Goal: Check status: Check status

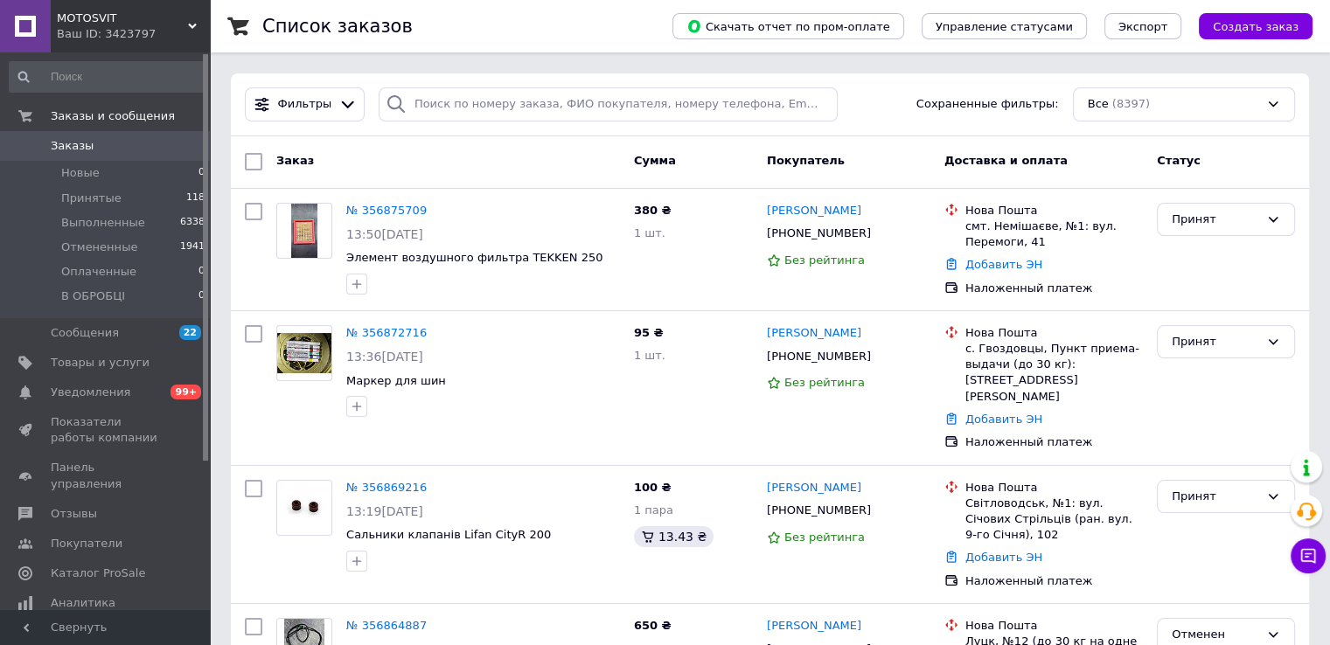
click at [160, 140] on span "Заказы" at bounding box center [106, 146] width 111 height 16
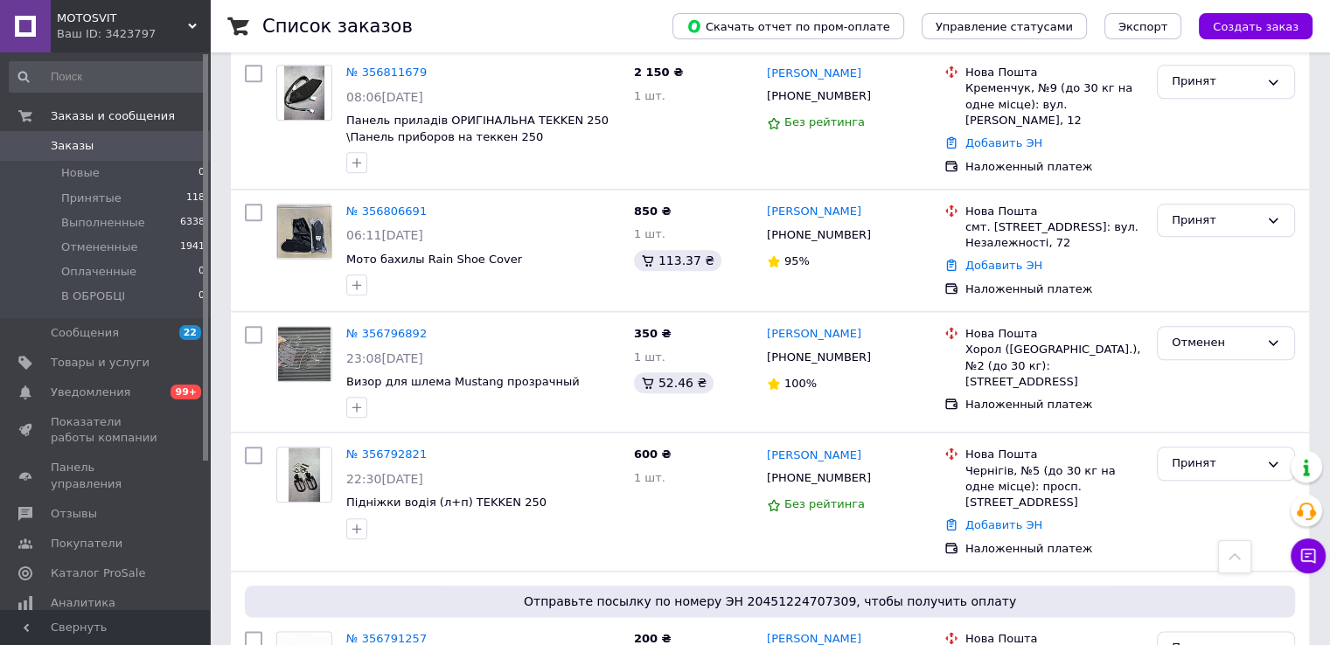
scroll to position [2341, 0]
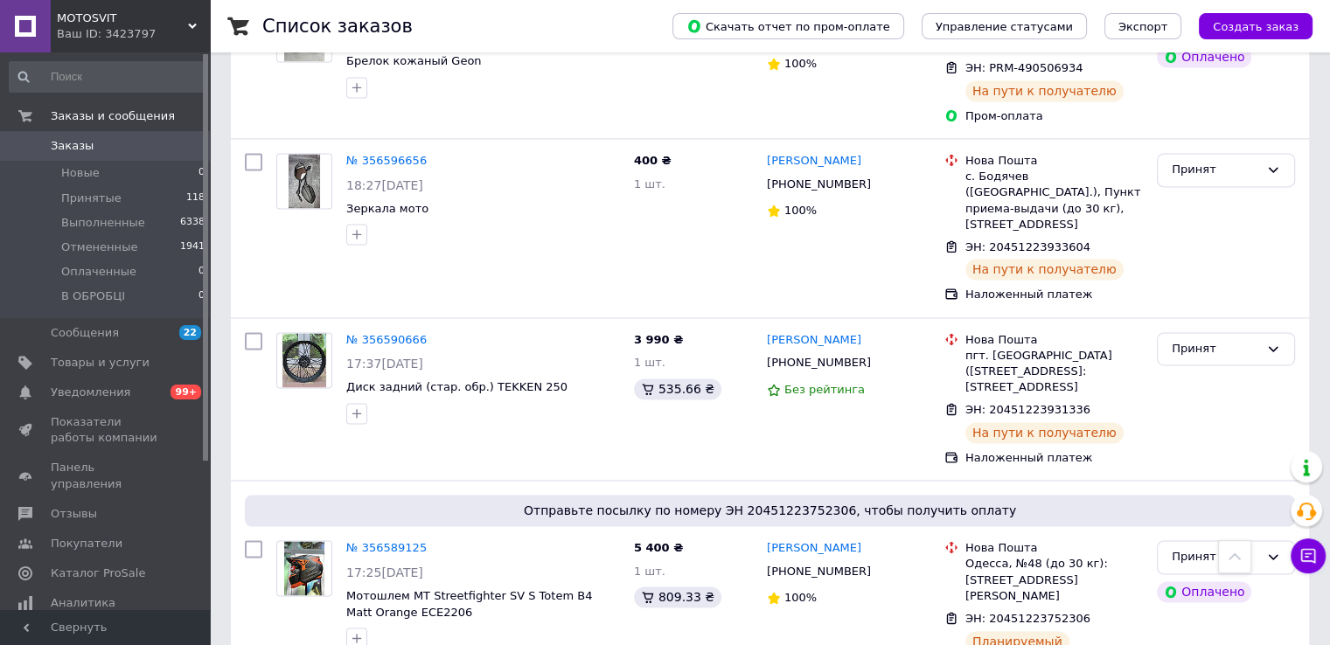
scroll to position [2664, 0]
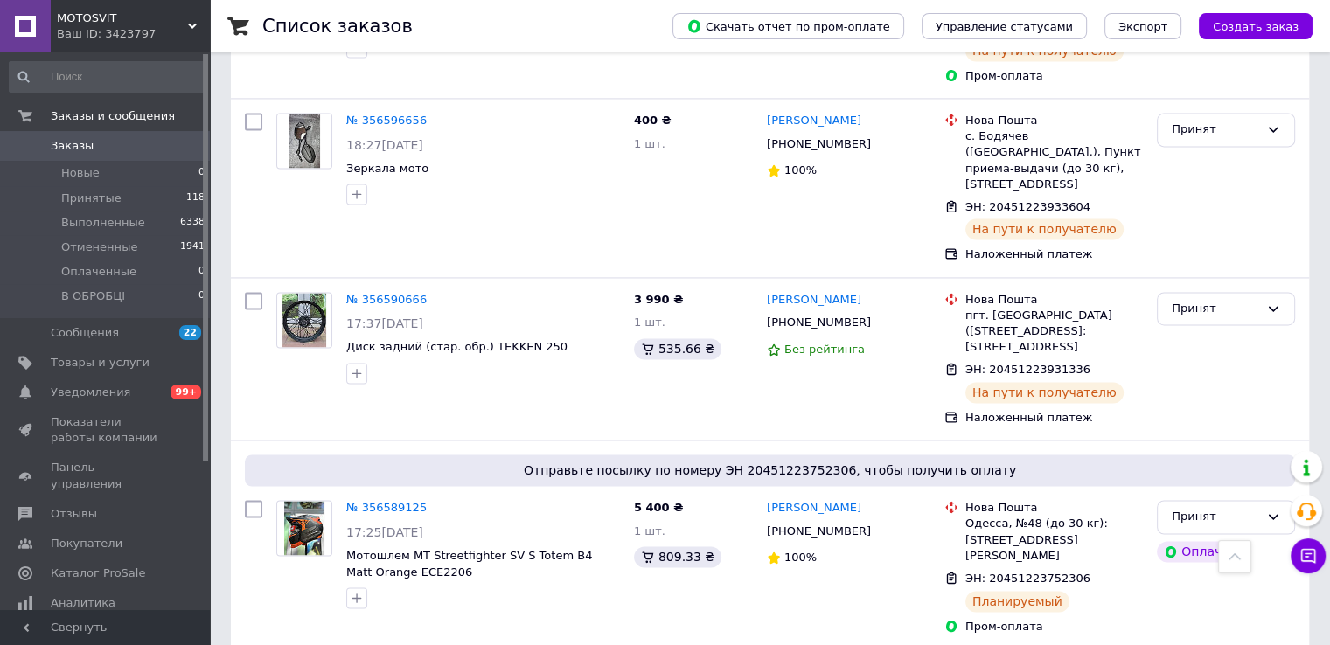
click at [117, 142] on span "Заказы" at bounding box center [106, 146] width 111 height 16
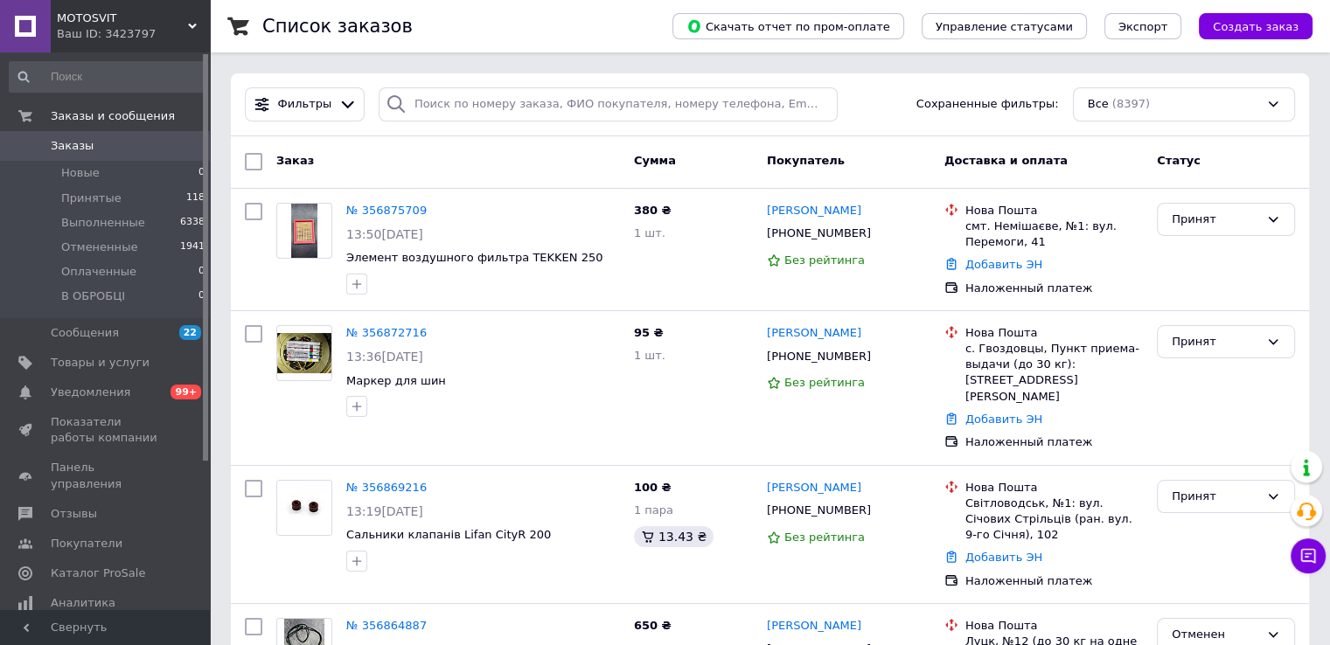
click at [133, 142] on span "Заказы" at bounding box center [106, 146] width 111 height 16
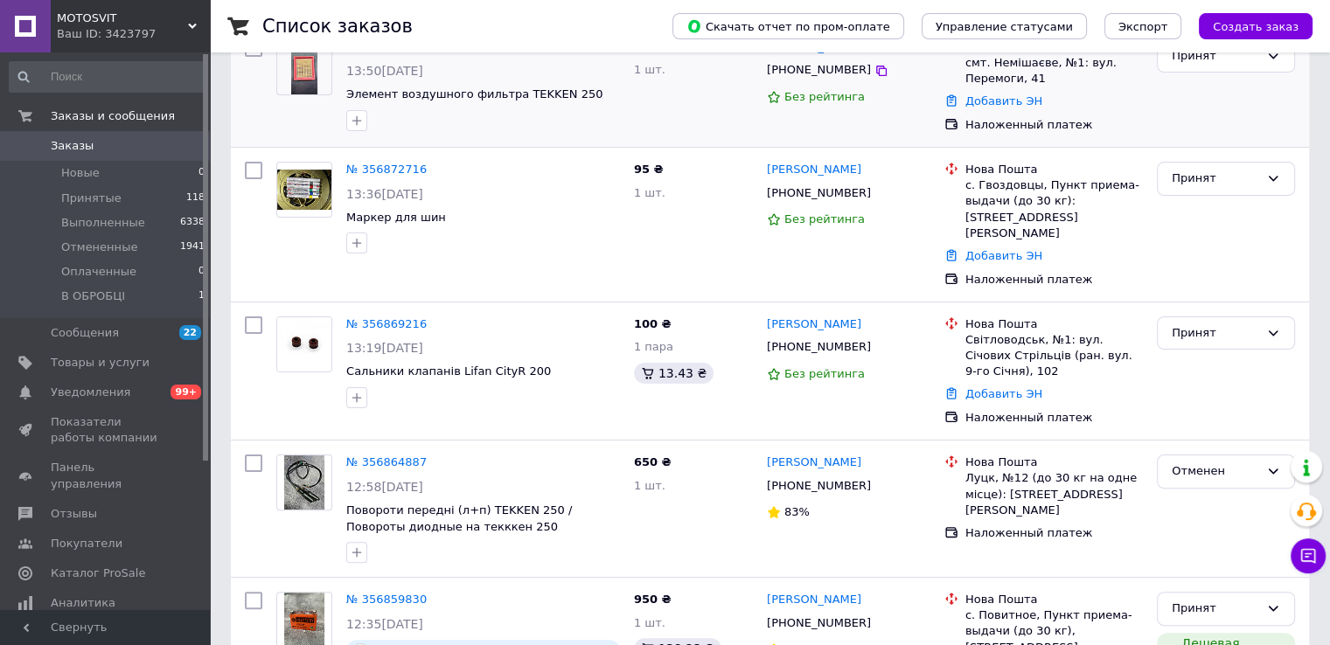
scroll to position [700, 0]
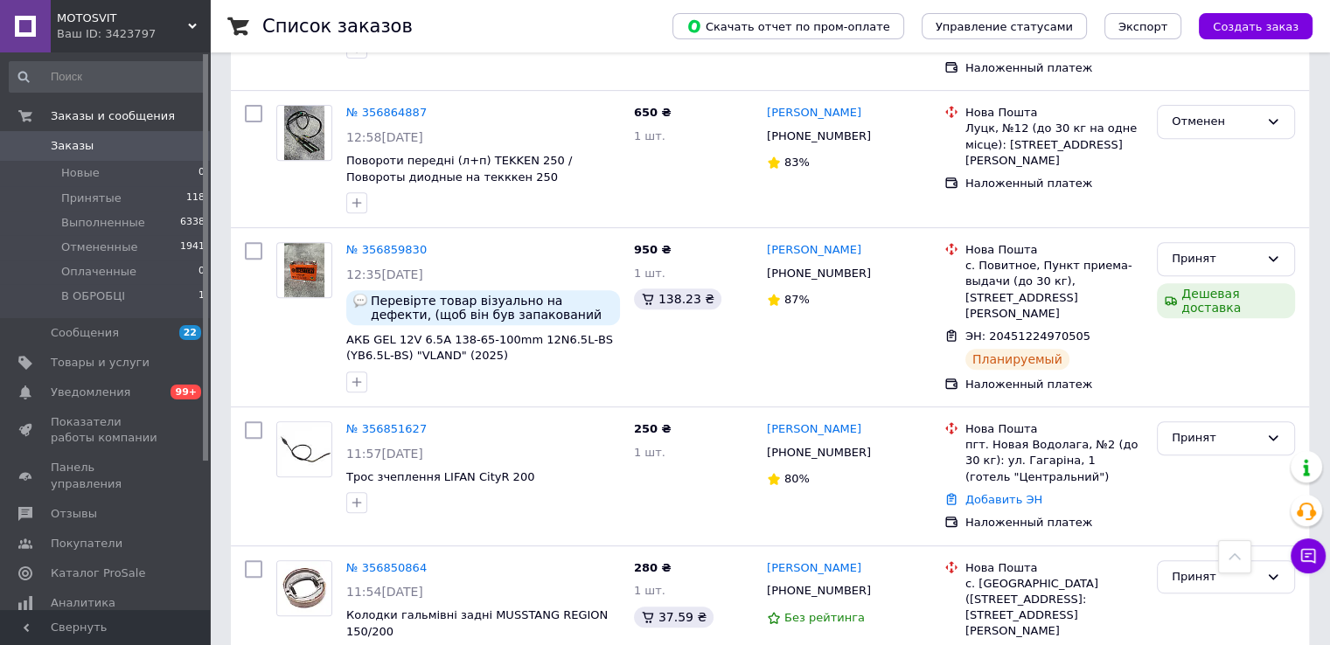
click at [80, 144] on span "Заказы" at bounding box center [72, 146] width 43 height 16
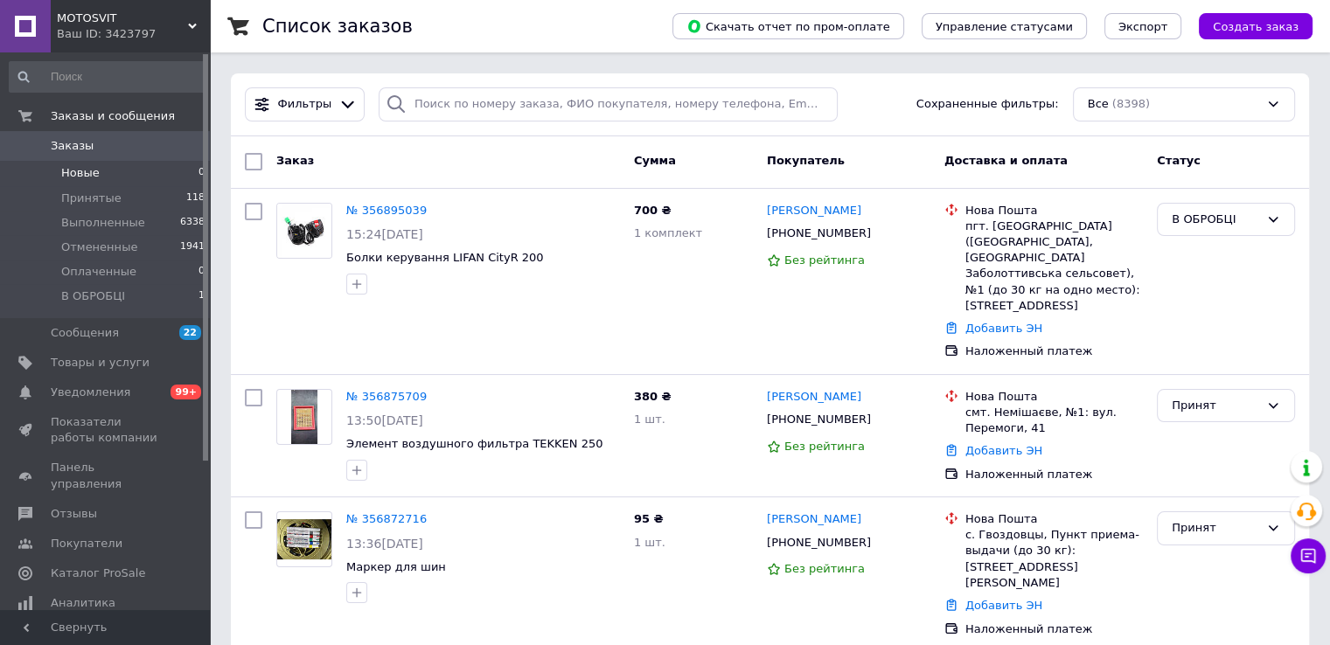
click at [112, 182] on li "Новые 0" at bounding box center [107, 173] width 215 height 24
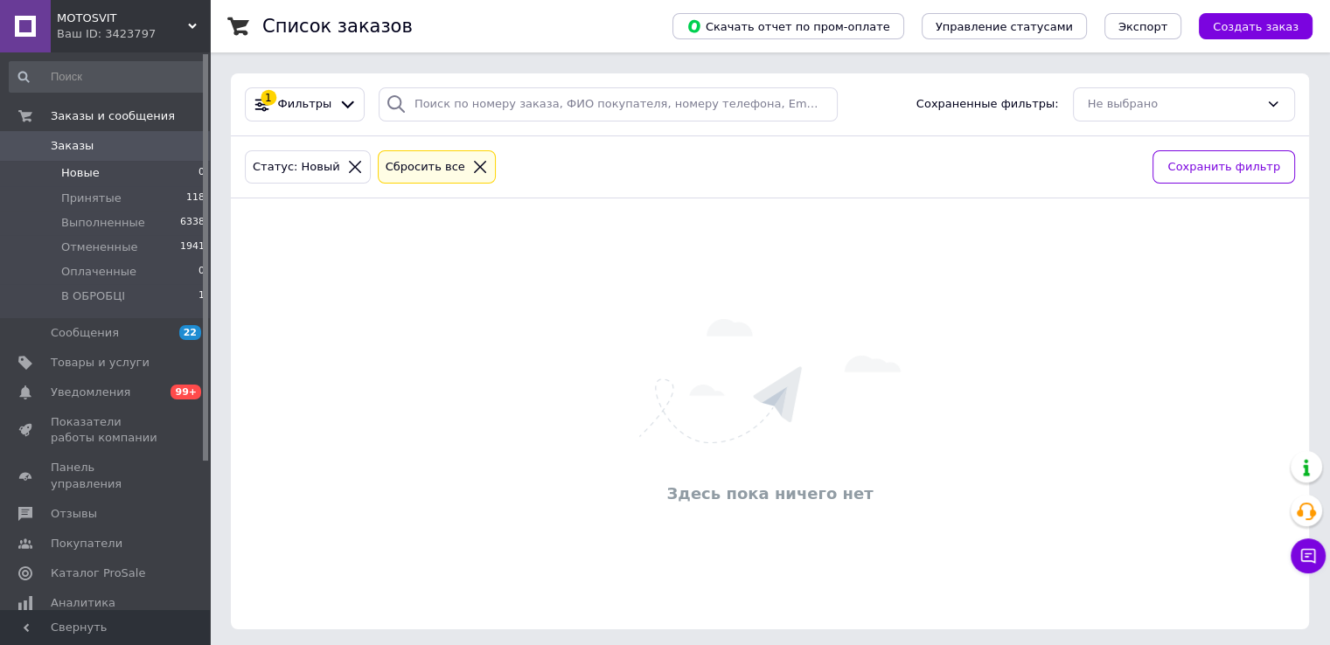
click at [110, 157] on link "Заказы 0" at bounding box center [107, 146] width 215 height 30
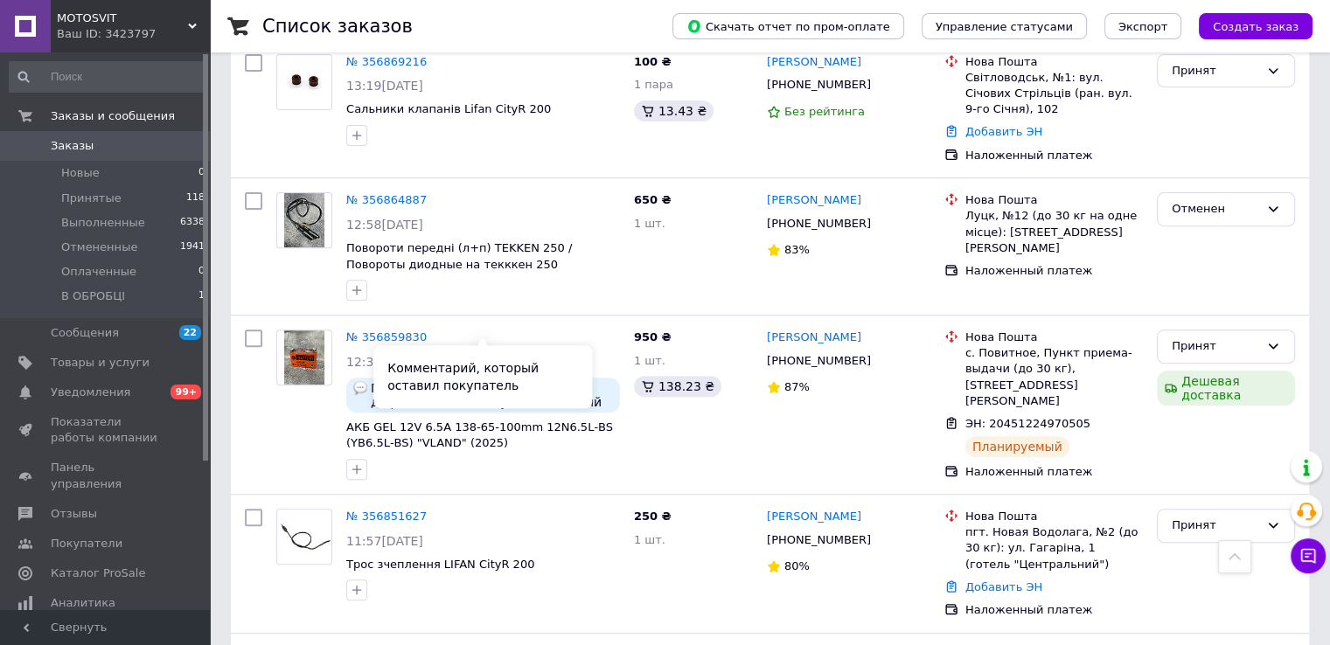
scroll to position [1224, 0]
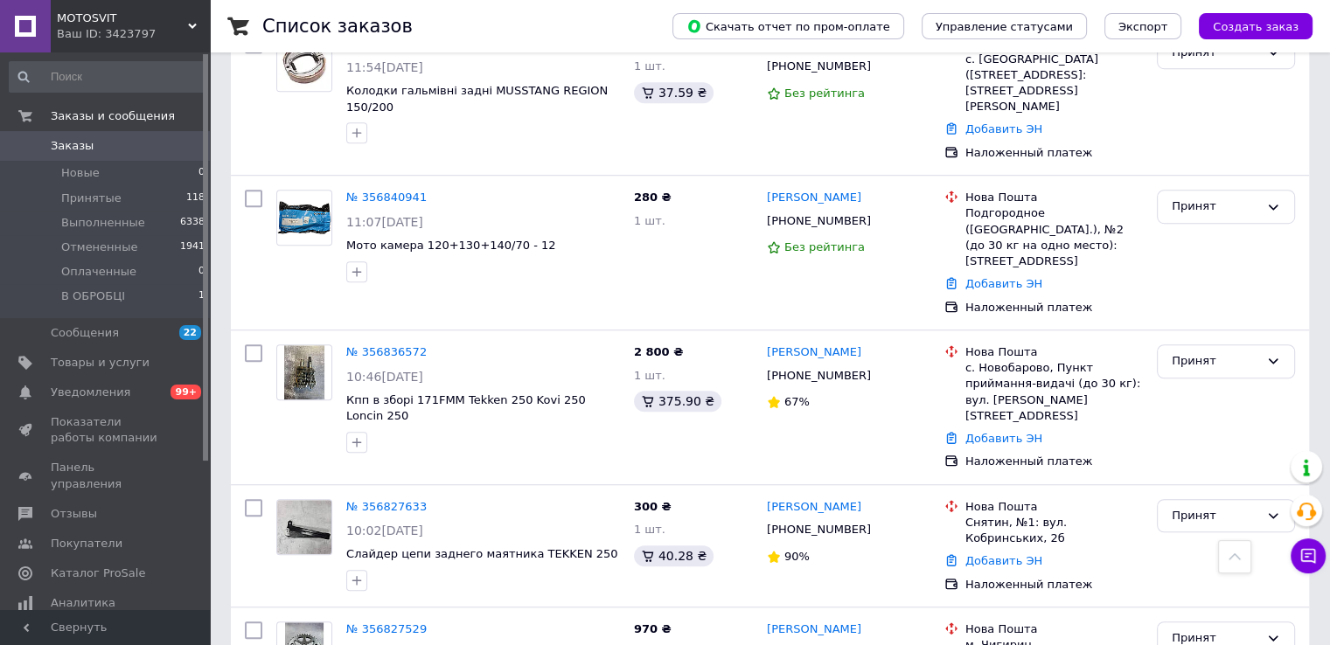
click at [101, 156] on link "Заказы 0" at bounding box center [107, 146] width 215 height 30
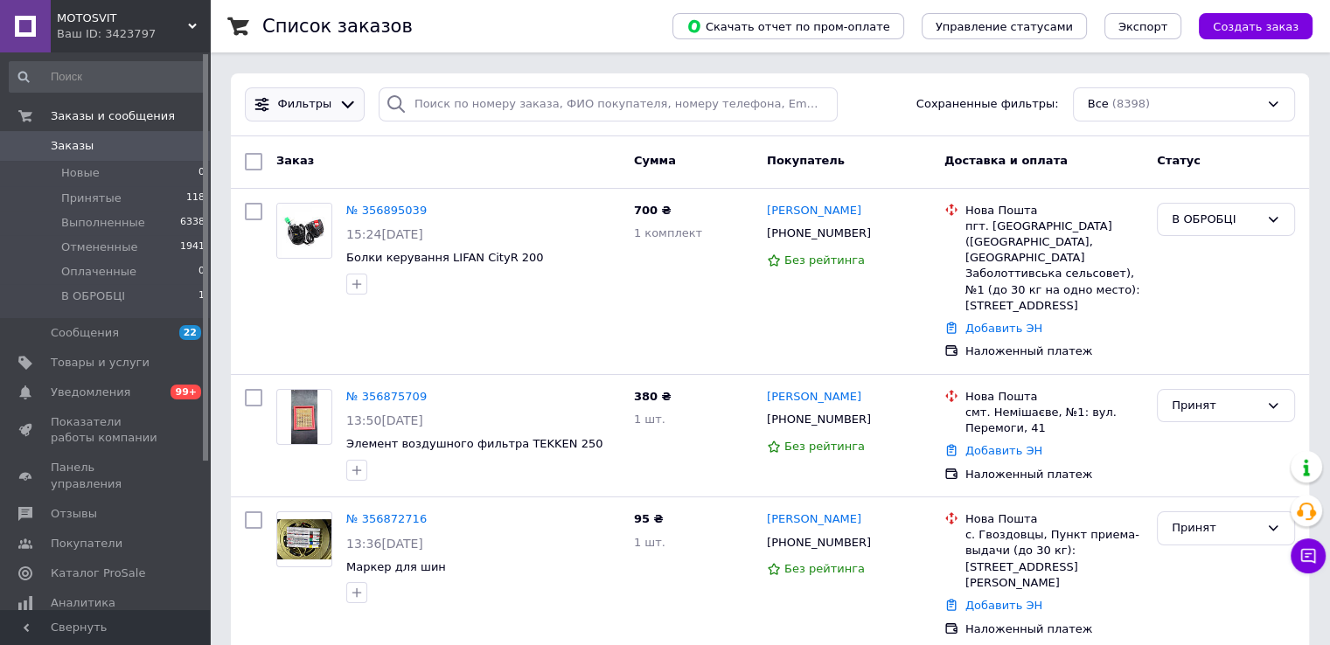
scroll to position [87, 0]
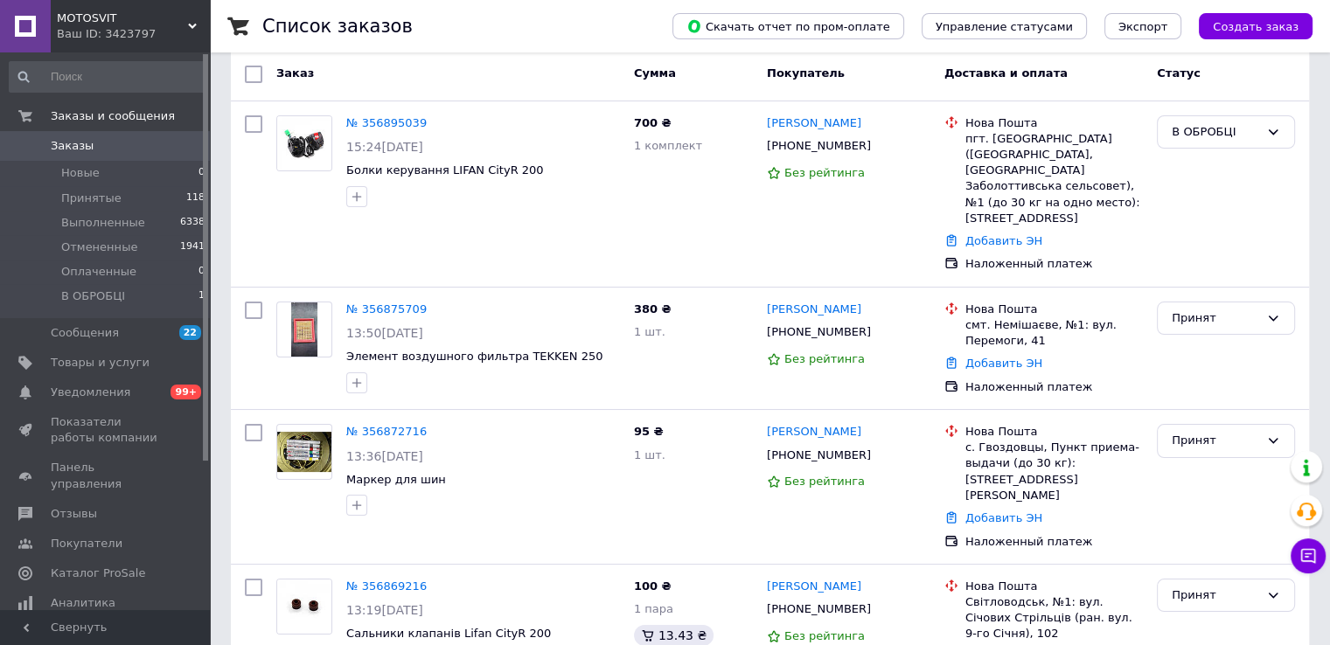
click at [116, 157] on link "Заказы 0" at bounding box center [107, 146] width 215 height 30
